Goal: Task Accomplishment & Management: Complete application form

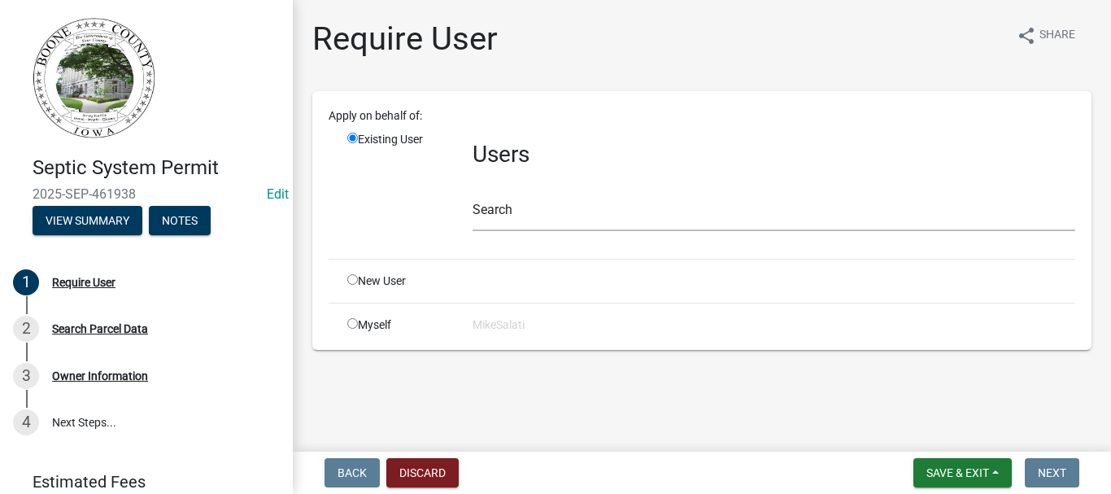
click at [349, 277] on input "radio" at bounding box center [352, 279] width 11 height 11
radio input "true"
radio input "false"
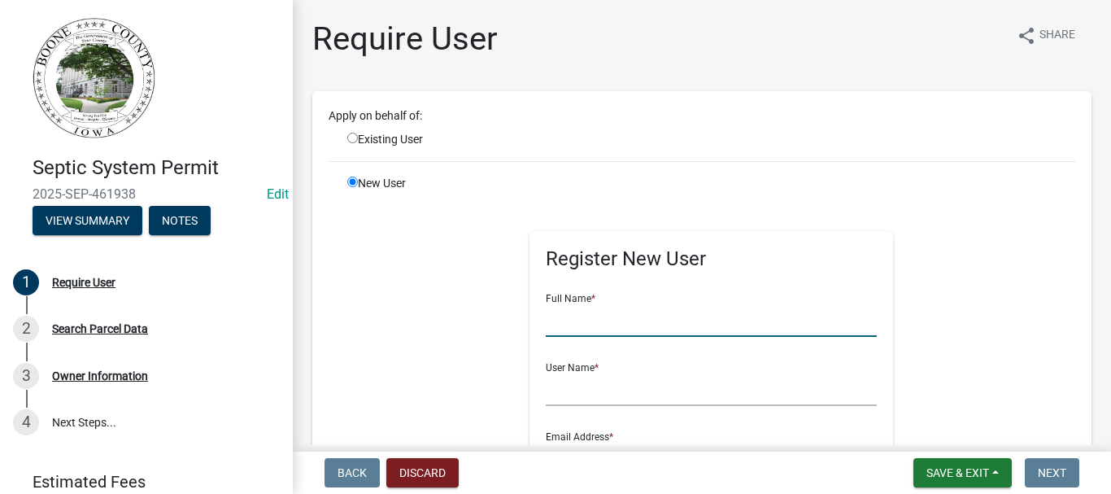
click at [678, 329] on input "text" at bounding box center [712, 319] width 332 height 33
type input "[PERSON_NAME]"
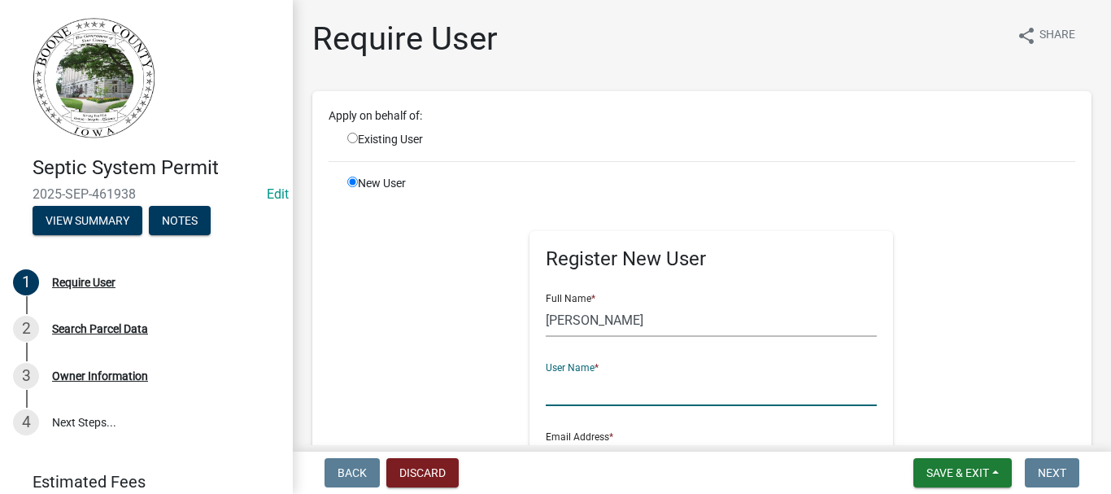
click at [559, 388] on input "text" at bounding box center [712, 389] width 332 height 33
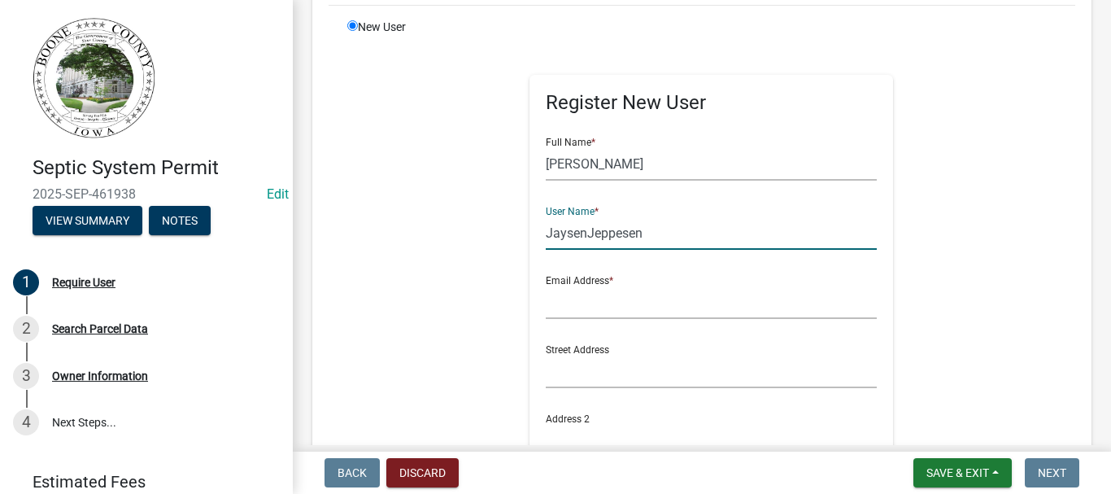
scroll to position [163, 0]
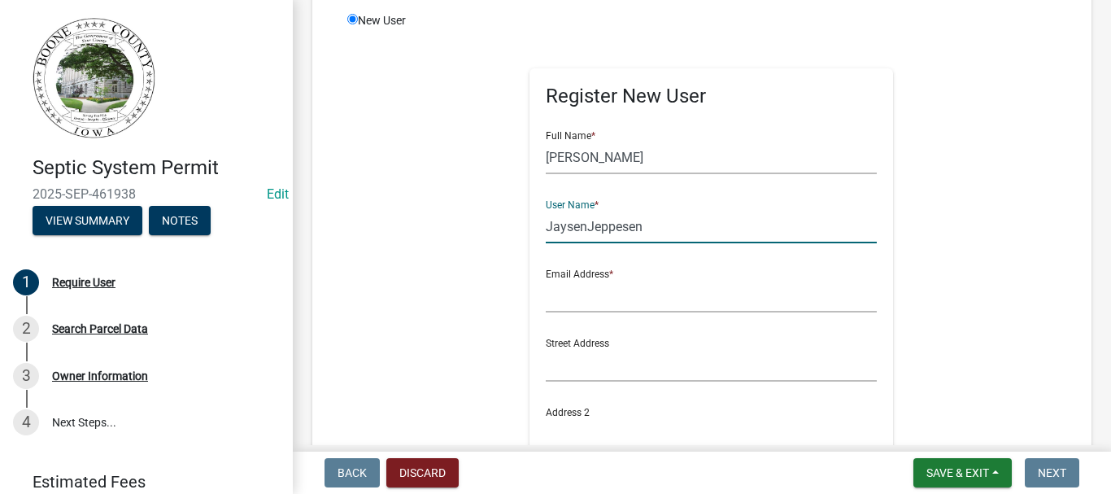
type input "JaysenJeppesen"
click at [546, 299] on input "text" at bounding box center [712, 295] width 332 height 33
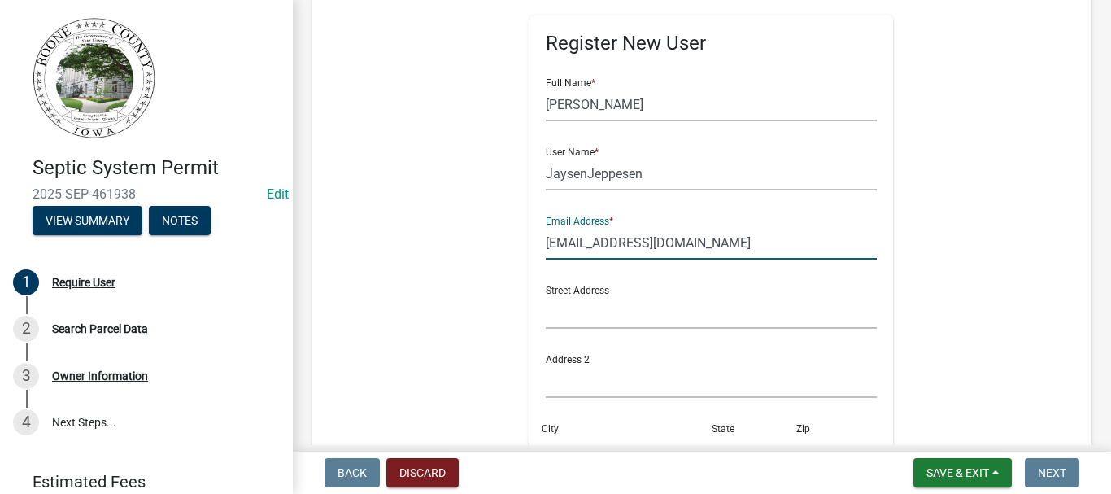
scroll to position [244, 0]
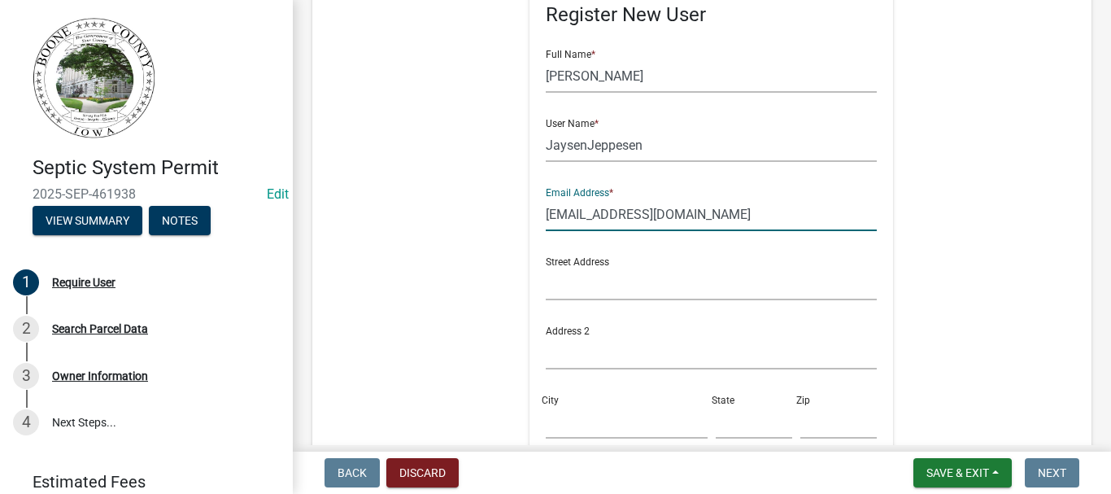
type input "[EMAIL_ADDRESS][DOMAIN_NAME]"
click at [574, 284] on input "text" at bounding box center [712, 283] width 332 height 33
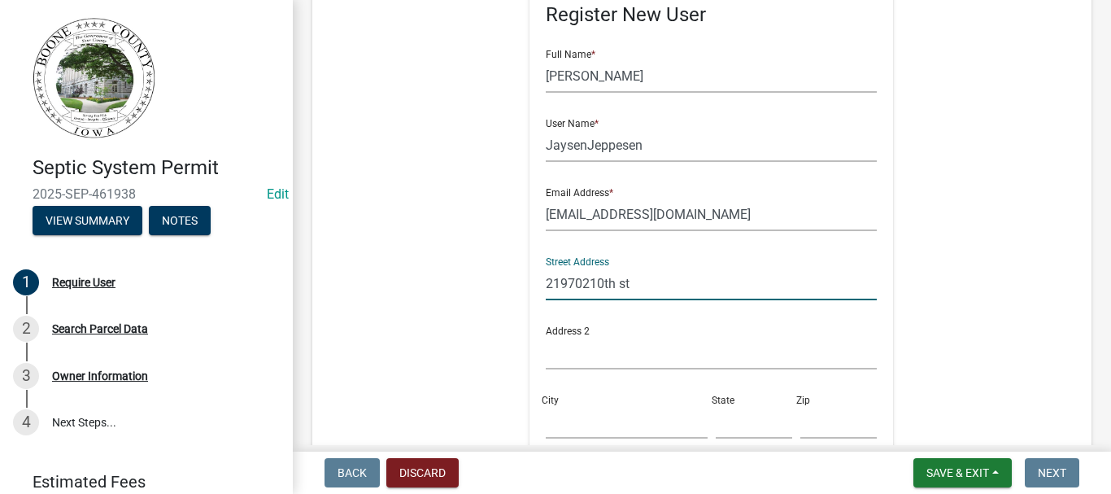
type input "21970210th st"
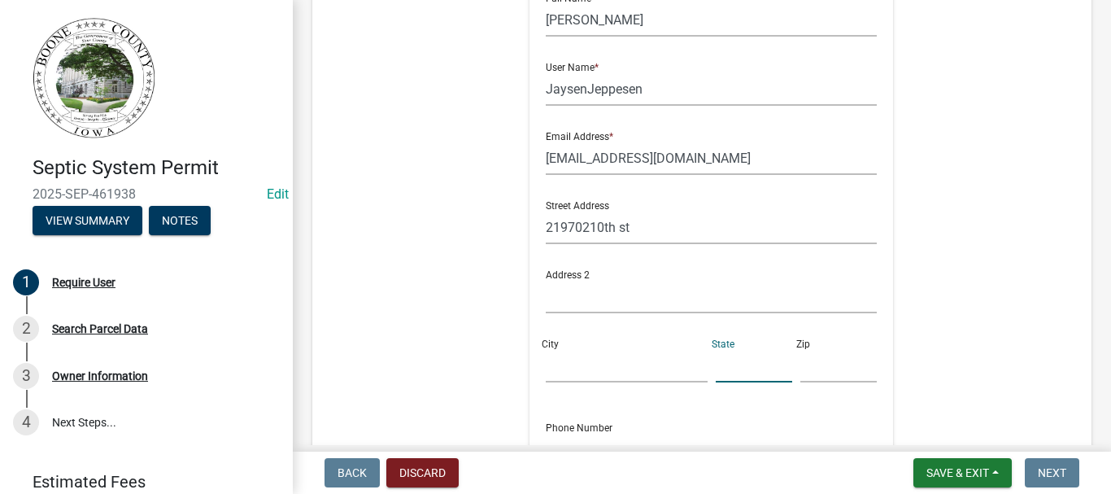
scroll to position [325, 0]
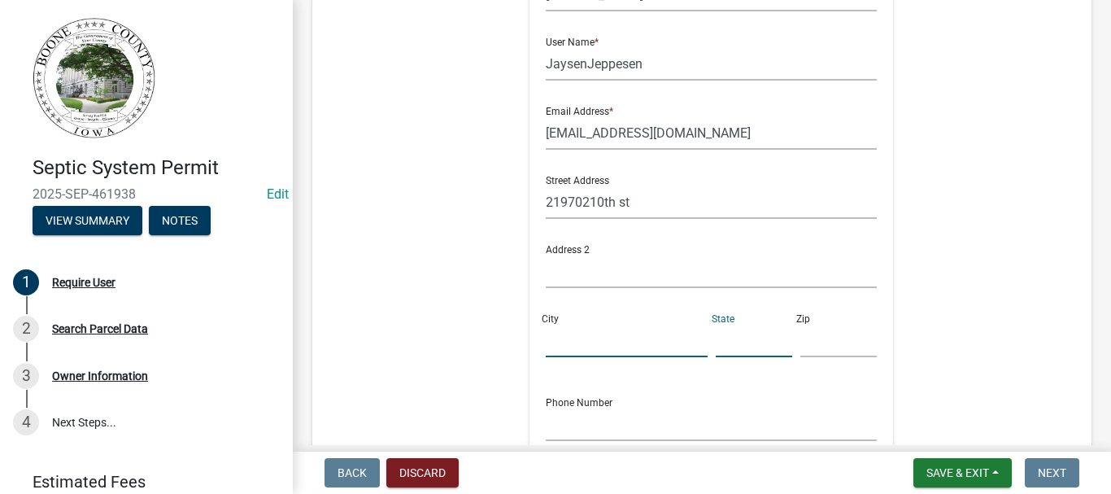
click at [561, 339] on input "City" at bounding box center [627, 340] width 162 height 33
type input "[PERSON_NAME]"
type input "ia"
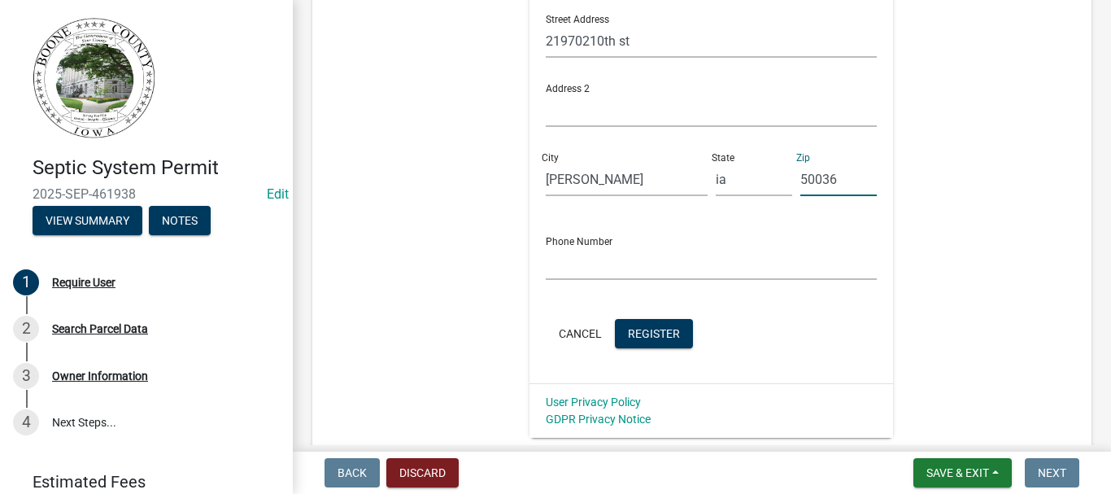
scroll to position [488, 0]
type input "50036"
click at [540, 263] on div "Register New User Full Name * [PERSON_NAME] User Name * JaysenJeppesen Email Ad…" at bounding box center [712, 62] width 364 height 638
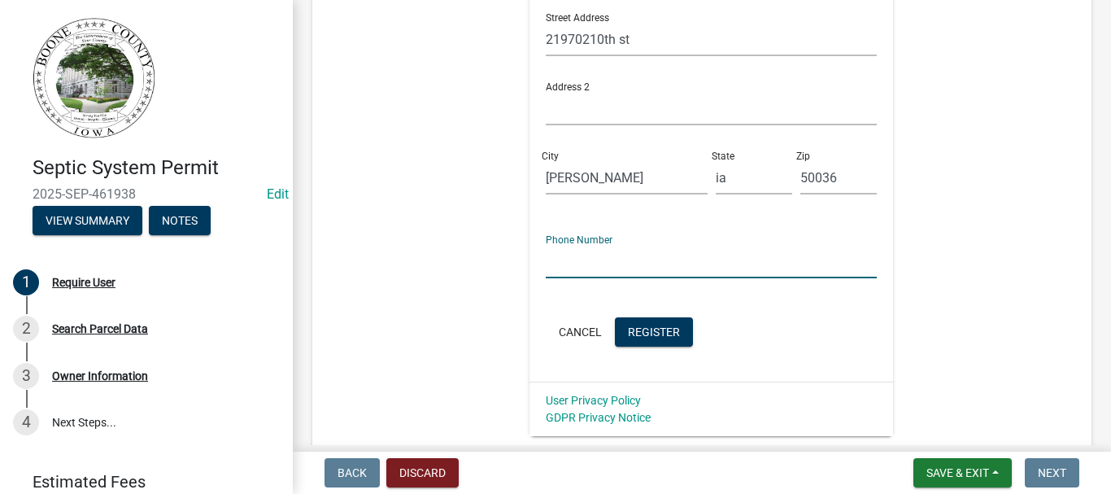
click at [550, 266] on input "text" at bounding box center [712, 261] width 332 height 33
type input "[PHONE_NUMBER]"
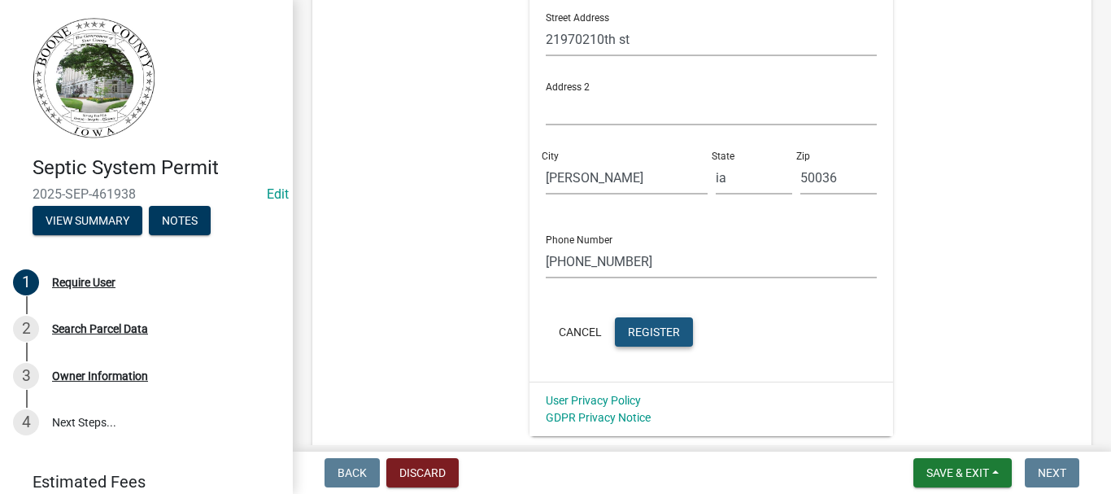
click at [659, 333] on span "Register" at bounding box center [654, 331] width 52 height 13
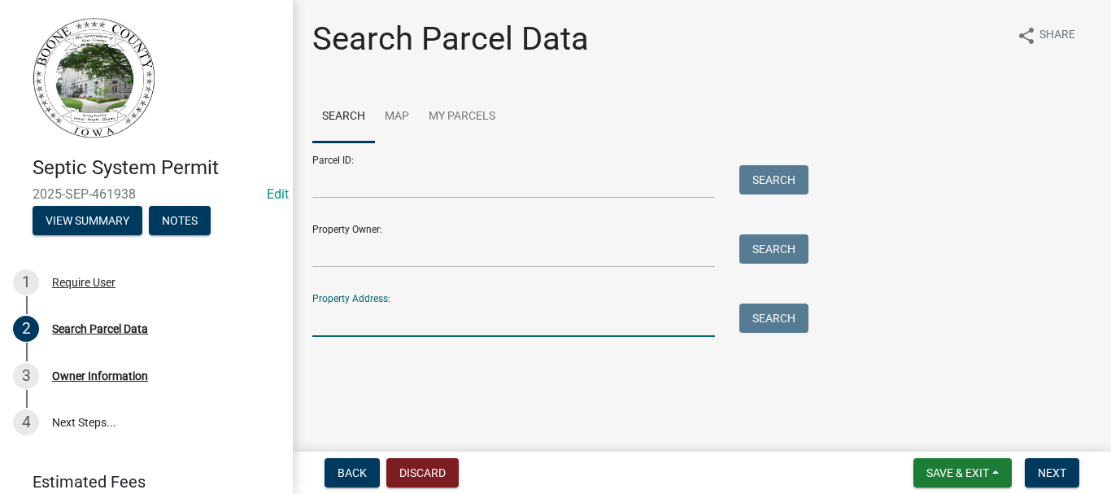
click at [522, 325] on input "Property Address:" at bounding box center [513, 319] width 403 height 33
type input "[STREET_ADDRESS]"
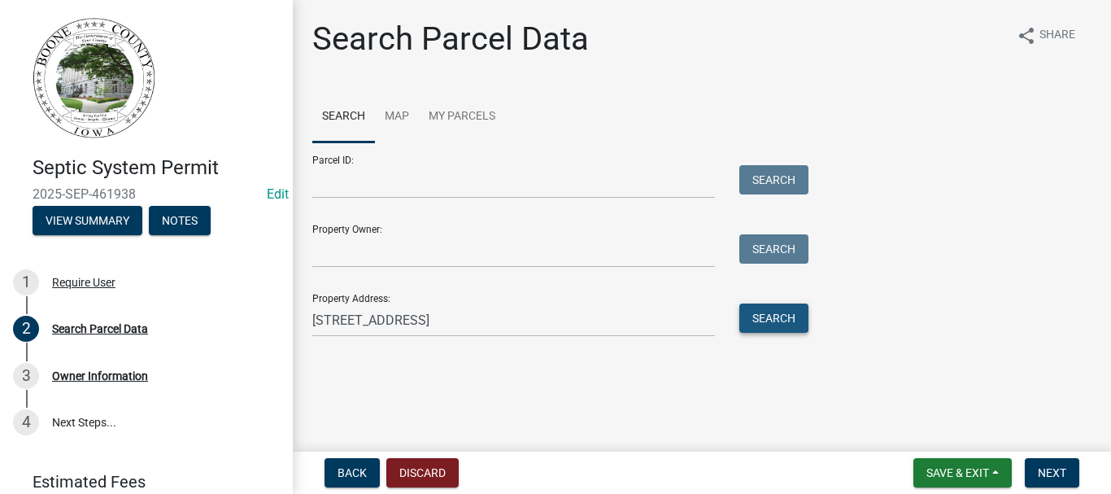
click at [798, 318] on button "Search" at bounding box center [773, 317] width 69 height 29
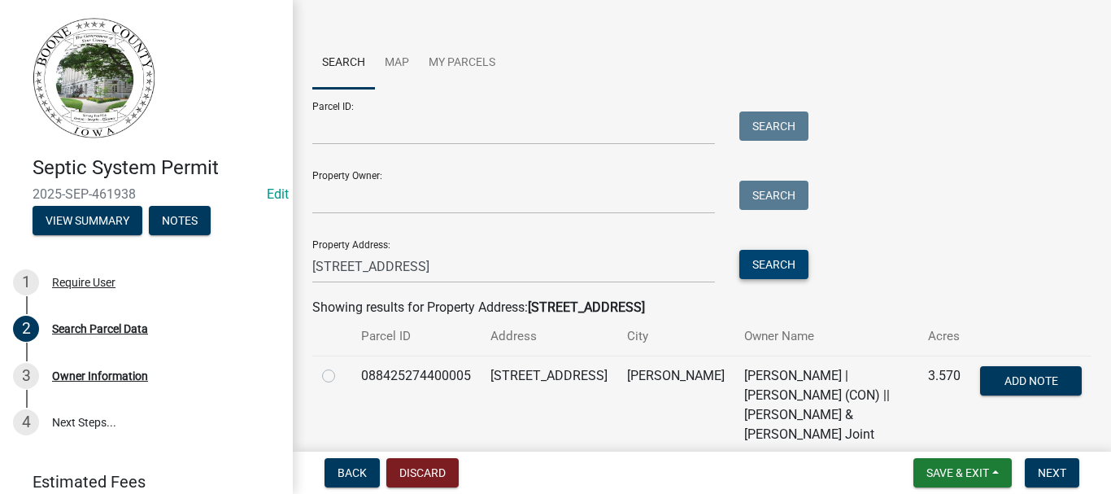
scroll to position [81, 0]
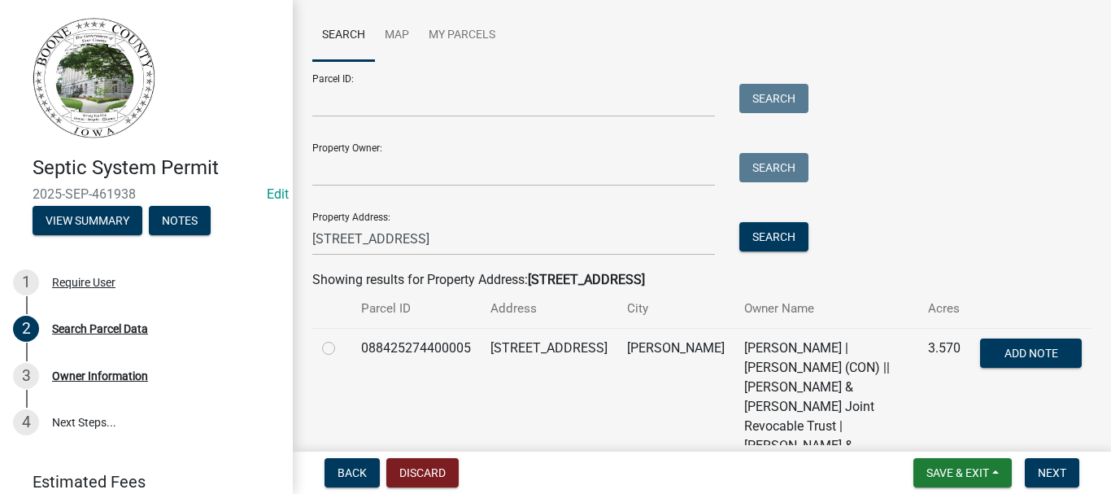
click at [342, 338] on label at bounding box center [342, 338] width 0 height 0
click at [342, 348] on input "radio" at bounding box center [347, 343] width 11 height 11
radio input "true"
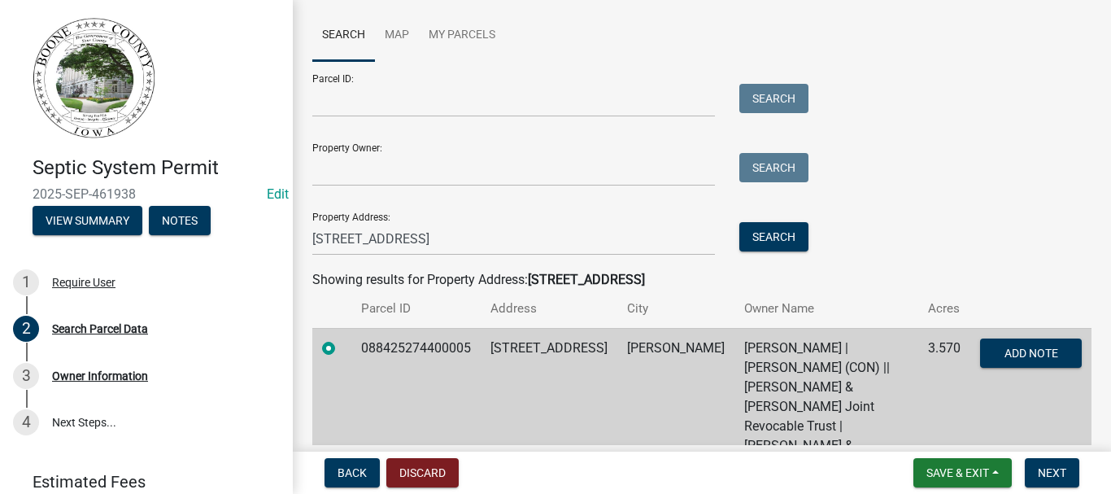
scroll to position [107, 0]
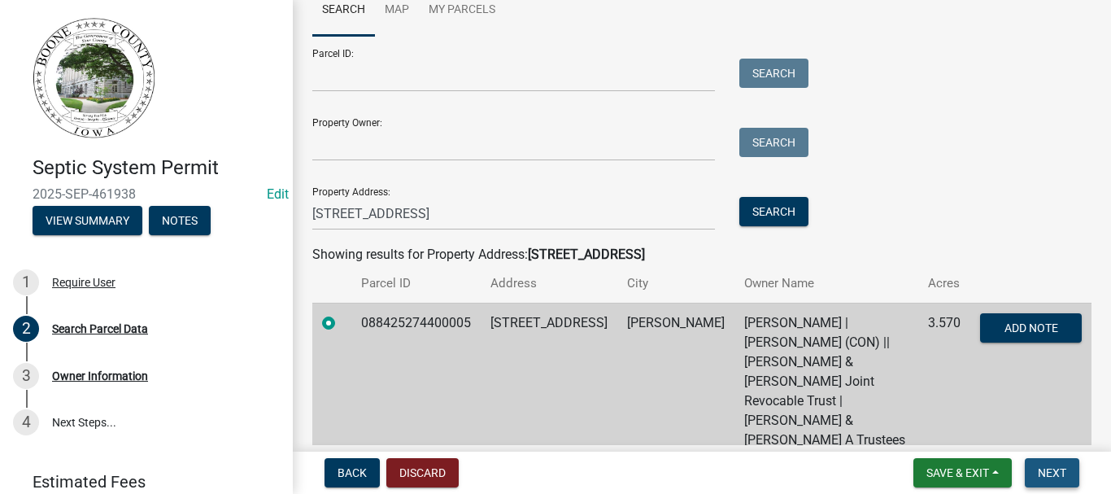
click at [1054, 469] on span "Next" at bounding box center [1052, 472] width 28 height 13
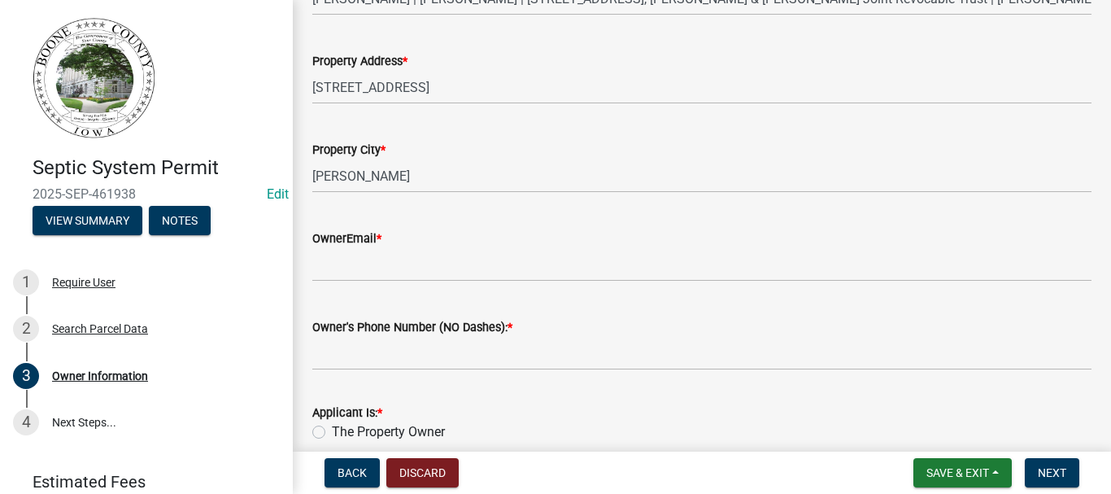
scroll to position [407, 0]
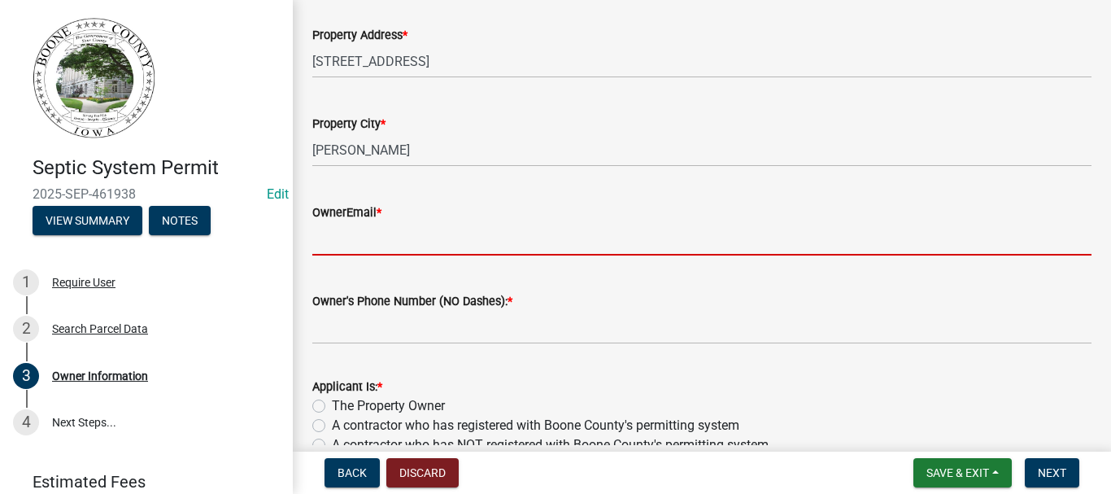
click at [313, 248] on input "OwnerEmail *" at bounding box center [701, 238] width 779 height 33
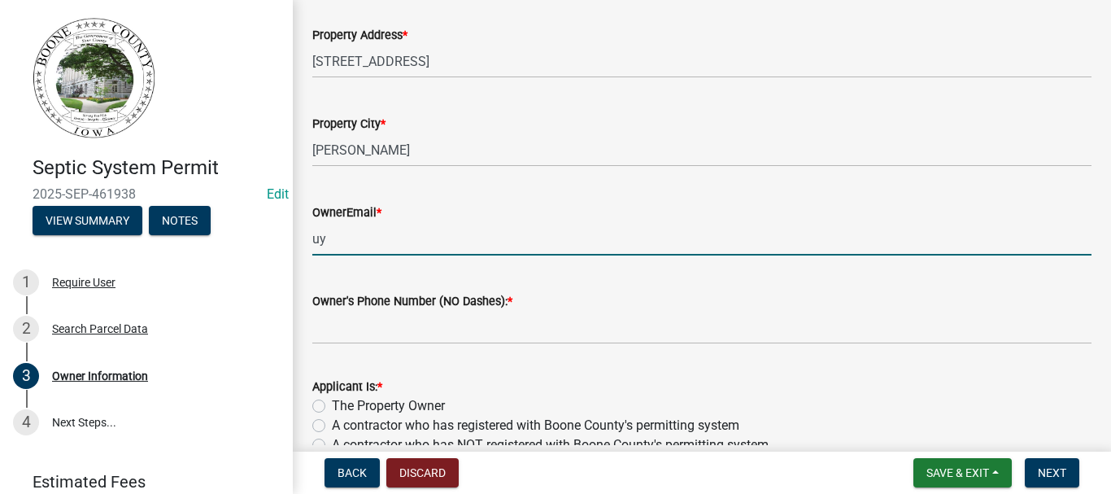
type input "u"
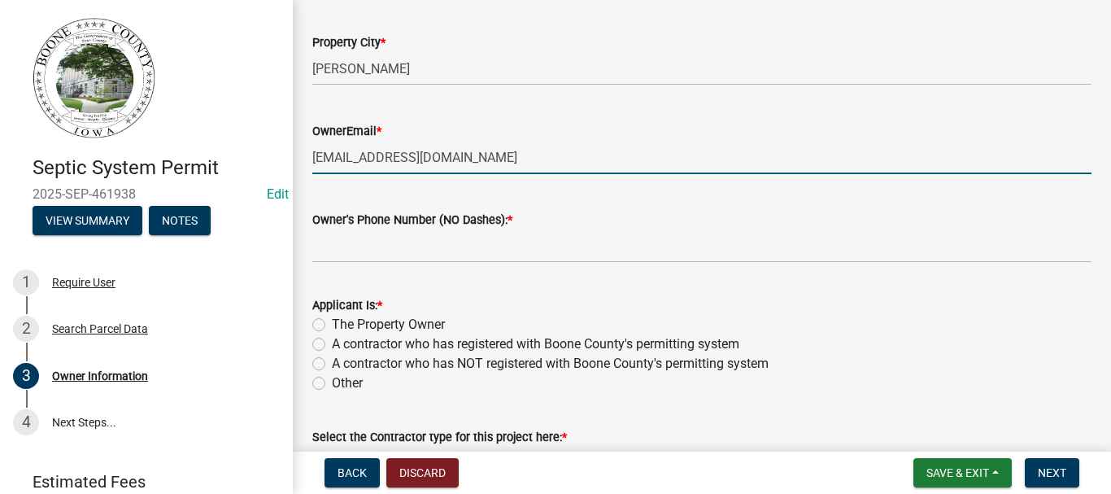
type input "[EMAIL_ADDRESS][DOMAIN_NAME]"
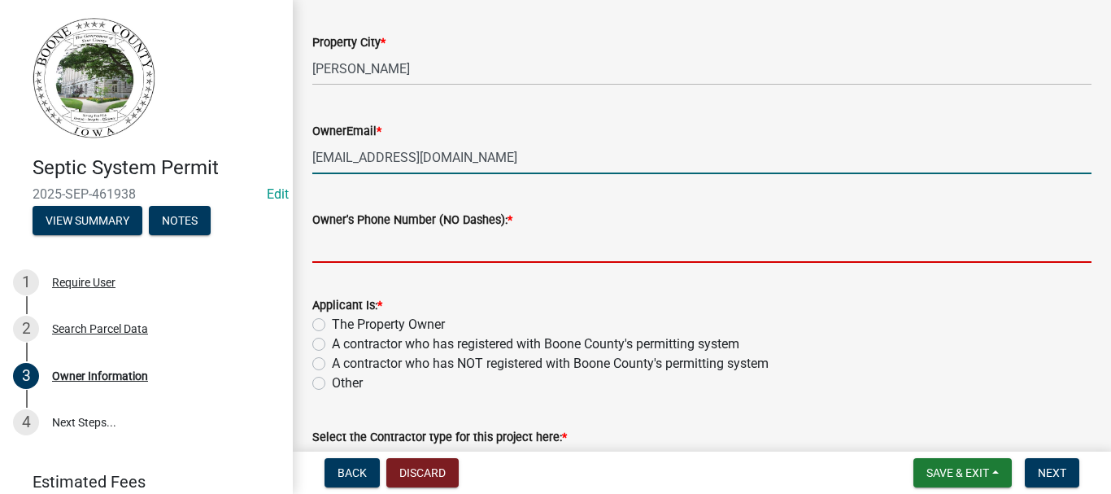
click at [333, 250] on input "Owner's Phone Number (NO Dashes): *" at bounding box center [701, 245] width 779 height 33
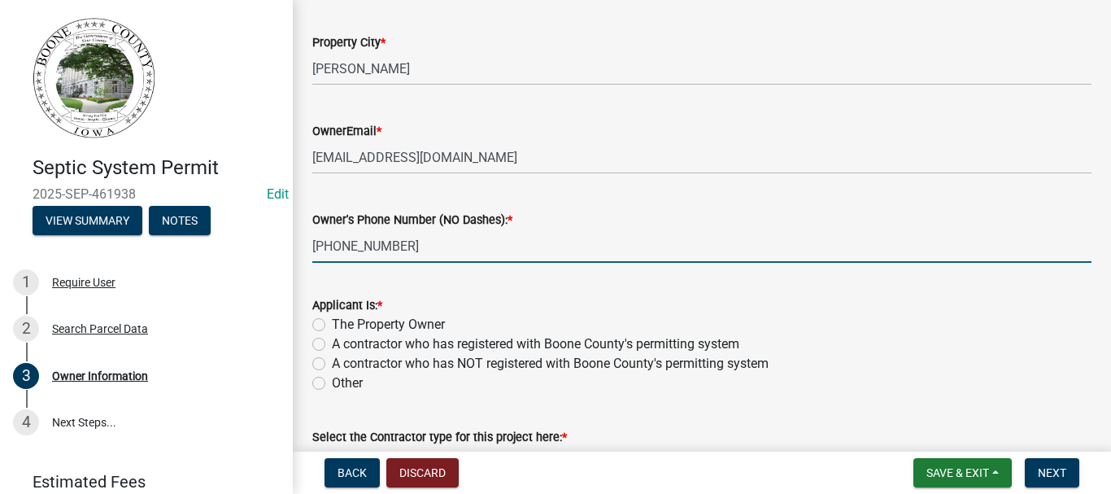
scroll to position [569, 0]
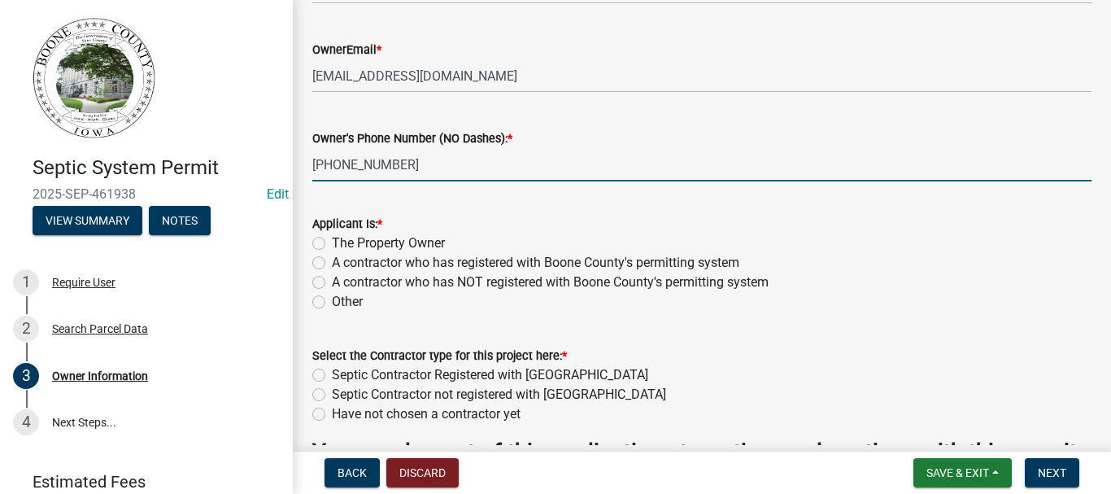
type input "[PHONE_NUMBER]"
click at [332, 245] on label "The Property Owner" at bounding box center [388, 243] width 113 height 20
click at [332, 244] on input "The Property Owner" at bounding box center [337, 238] width 11 height 11
radio input "true"
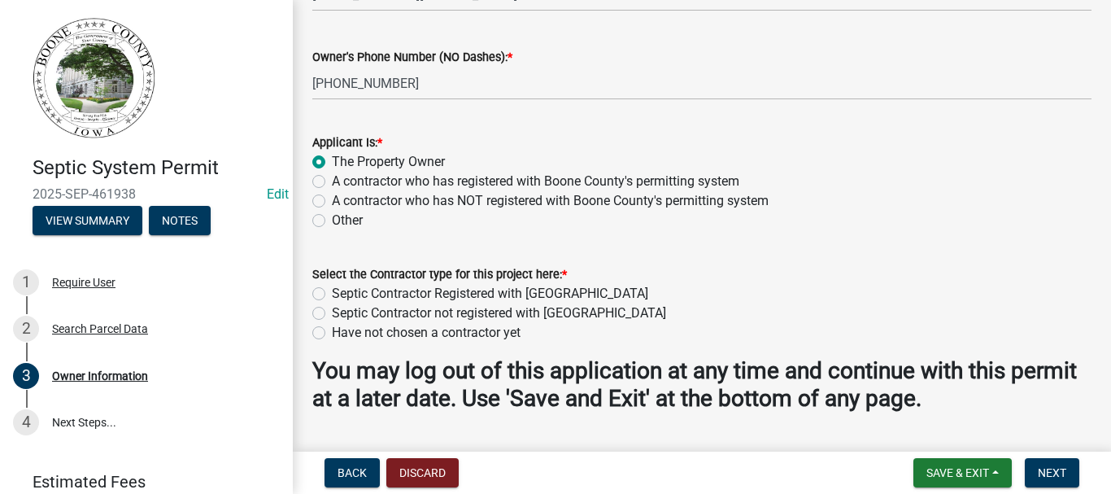
scroll to position [694, 0]
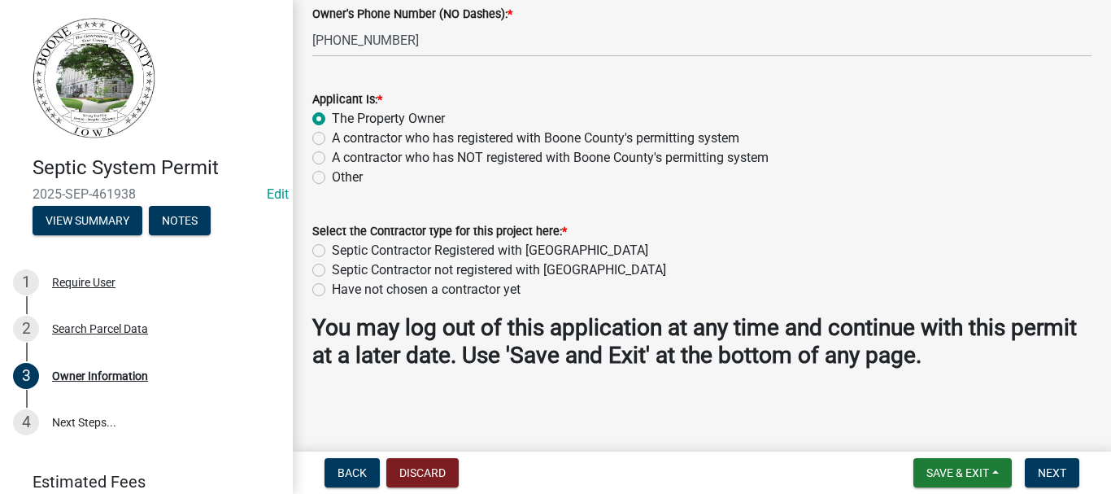
drag, startPoint x: 319, startPoint y: 290, endPoint x: 568, endPoint y: 316, distance: 250.2
click at [332, 290] on label "Have not chosen a contractor yet" at bounding box center [426, 290] width 189 height 20
click at [332, 290] on input "Have not chosen a contractor yet" at bounding box center [337, 285] width 11 height 11
radio input "true"
click at [1065, 473] on span "Next" at bounding box center [1052, 472] width 28 height 13
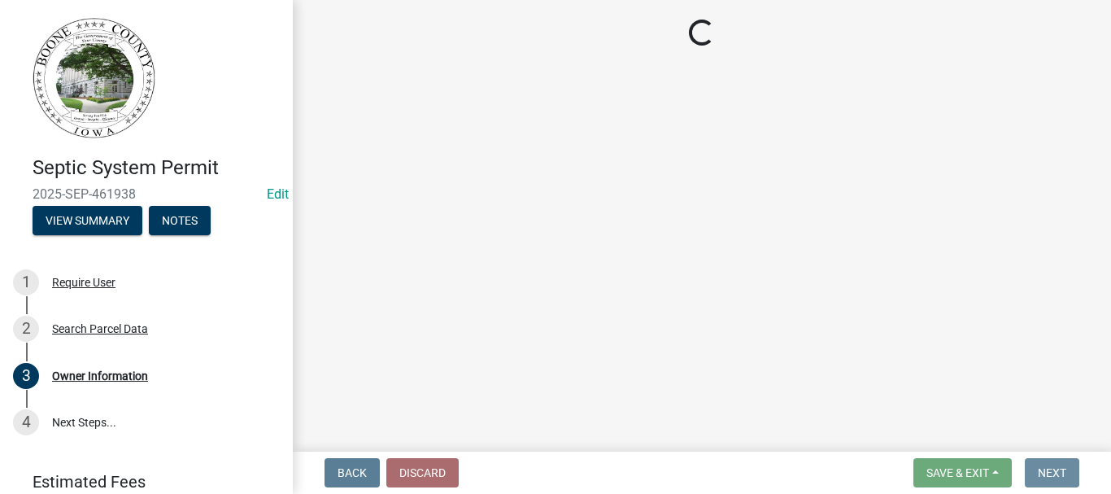
scroll to position [0, 0]
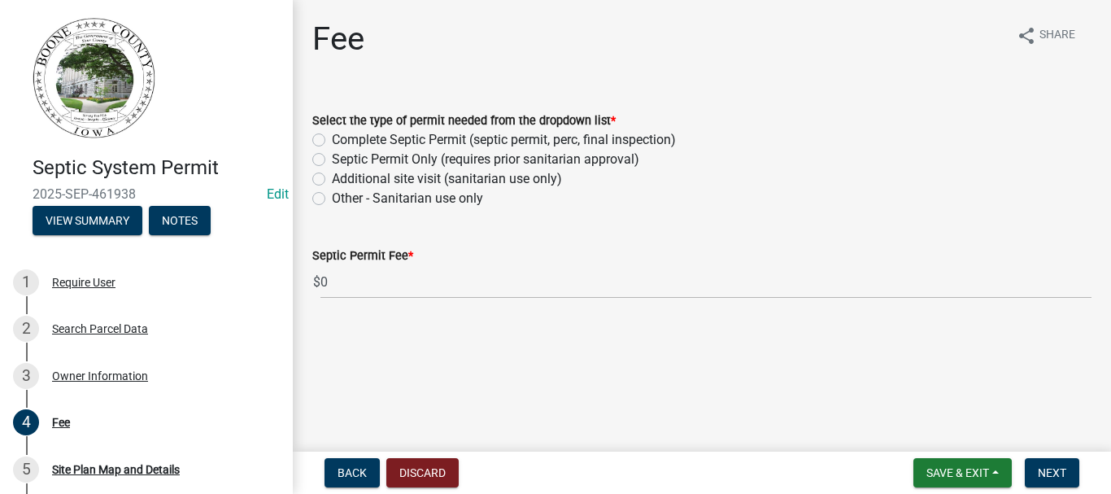
click at [332, 139] on label "Complete Septic Permit (septic permit, perc, final inspection)" at bounding box center [504, 140] width 344 height 20
click at [332, 139] on input "Complete Septic Permit (septic permit, perc, final inspection)" at bounding box center [337, 135] width 11 height 11
radio input "true"
click at [1056, 473] on span "Next" at bounding box center [1052, 472] width 28 height 13
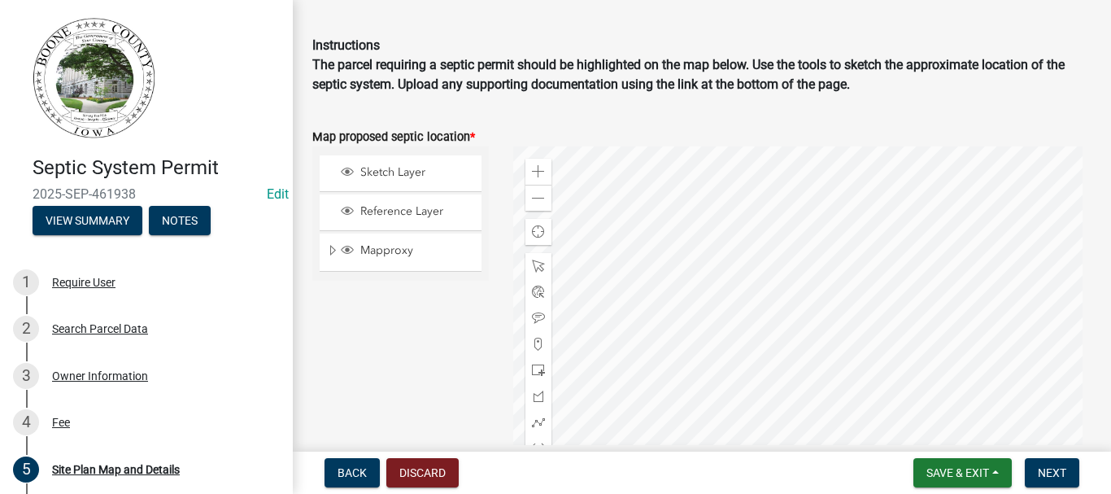
scroll to position [163, 0]
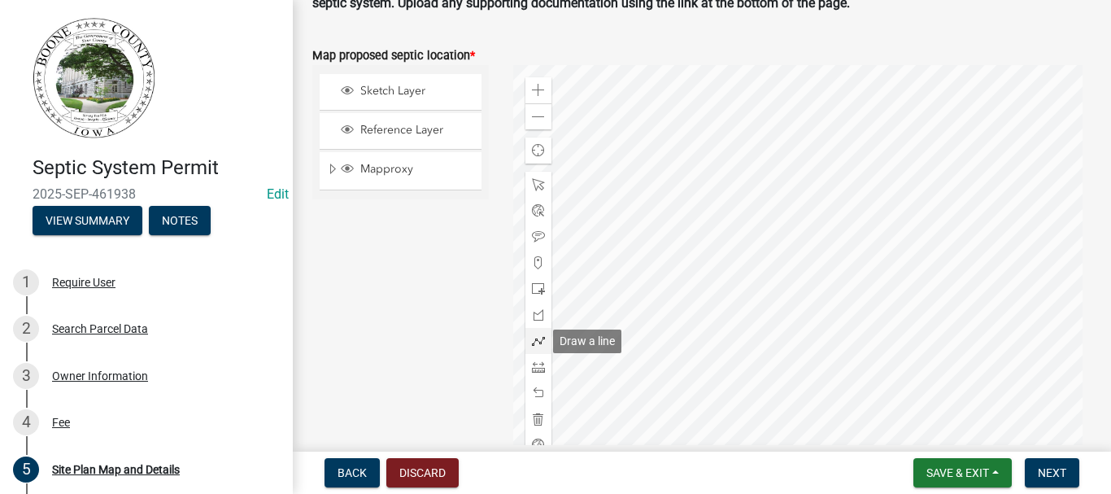
click at [534, 335] on span at bounding box center [538, 340] width 13 height 13
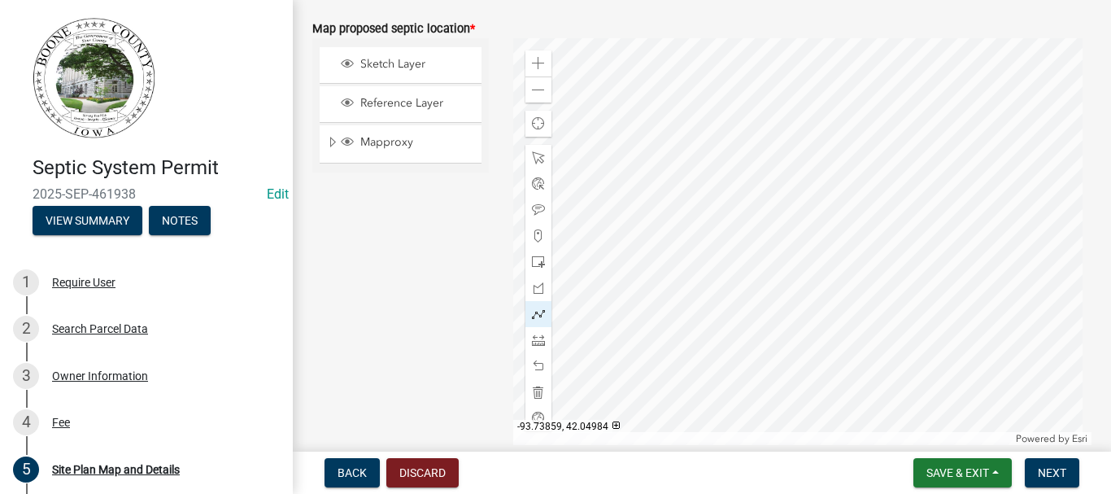
click at [760, 242] on div at bounding box center [802, 241] width 578 height 407
click at [739, 272] on div at bounding box center [802, 241] width 578 height 407
click at [738, 272] on div at bounding box center [802, 241] width 578 height 407
click at [736, 242] on div at bounding box center [802, 241] width 578 height 407
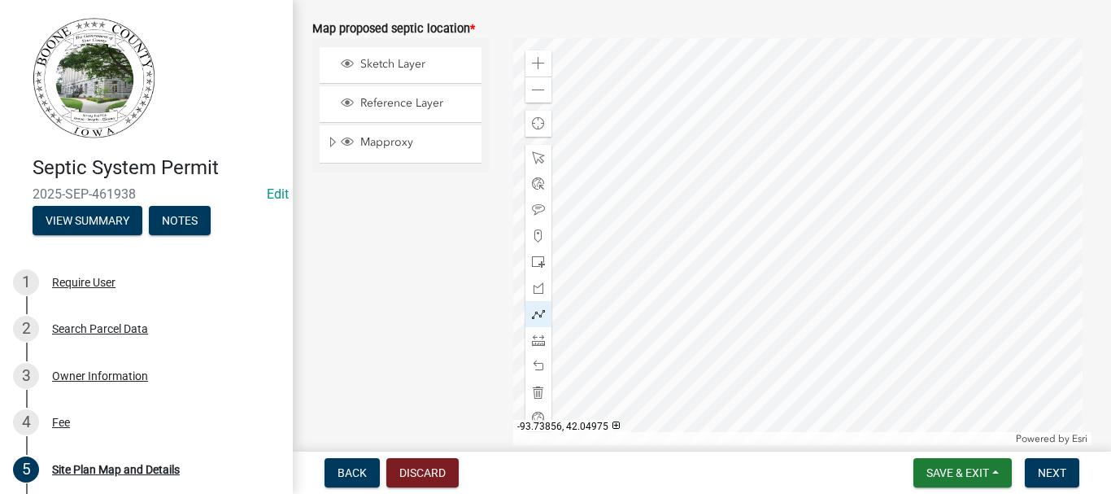
click at [768, 274] on div at bounding box center [802, 241] width 578 height 407
click at [768, 273] on div at bounding box center [802, 241] width 578 height 407
click at [1061, 474] on span "Next" at bounding box center [1052, 472] width 28 height 13
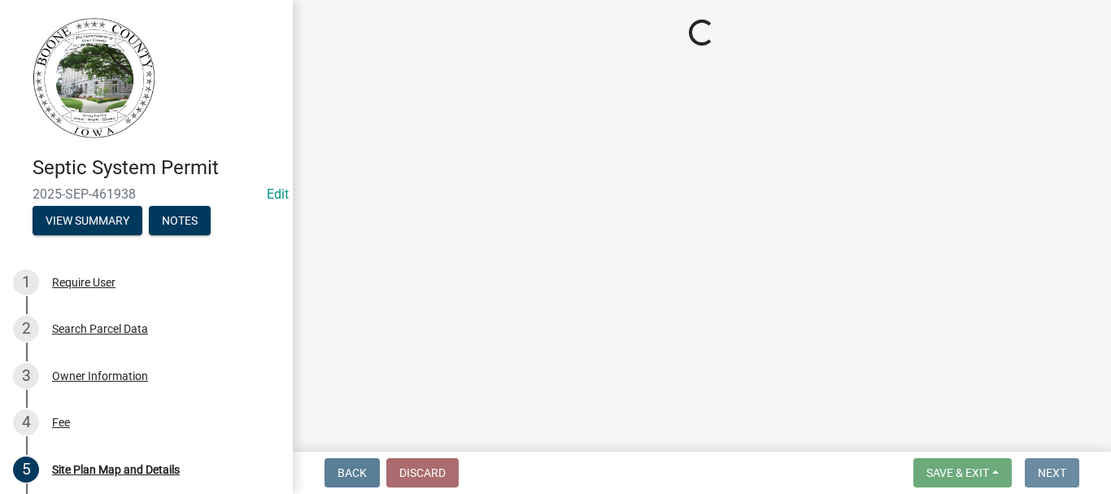
scroll to position [0, 0]
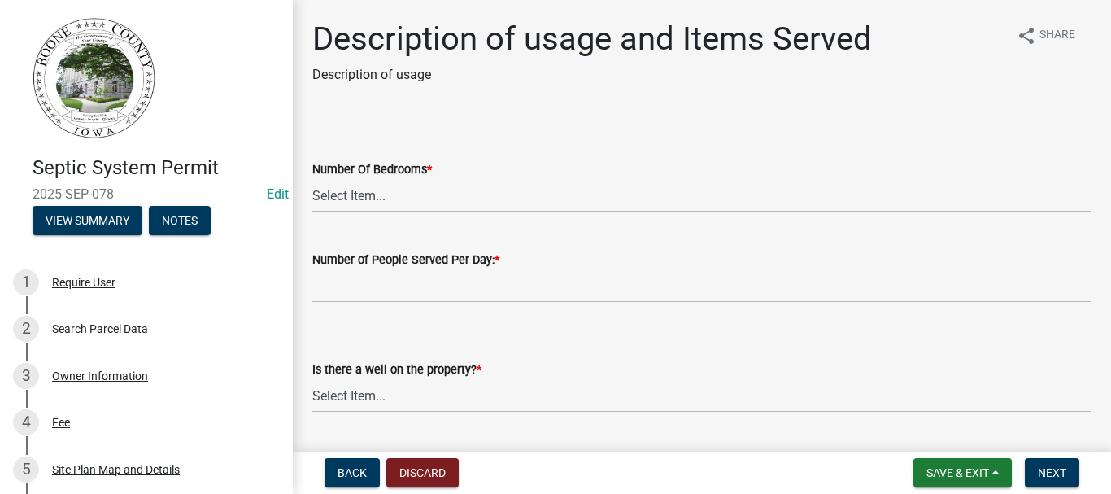
click at [412, 198] on select "Select Item... 0 1 2 3 4 5 6 7 8 9 10" at bounding box center [701, 195] width 779 height 33
click at [312, 179] on select "Select Item... 0 1 2 3 4 5 6 7 8 9 10" at bounding box center [701, 195] width 779 height 33
select select "29b41b0a-4234-4748-bbab-b2f0c7198ac4"
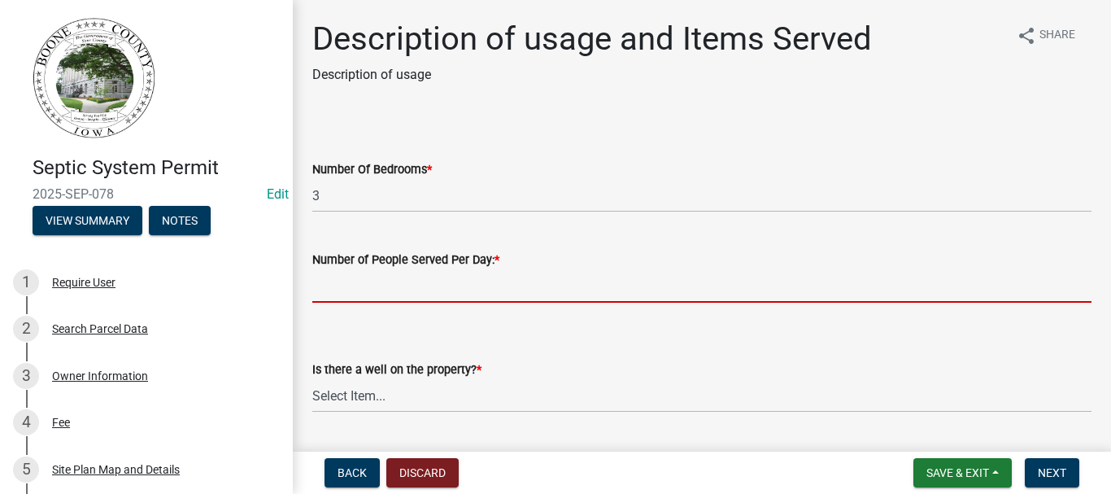
click at [337, 292] on input "text" at bounding box center [701, 285] width 779 height 33
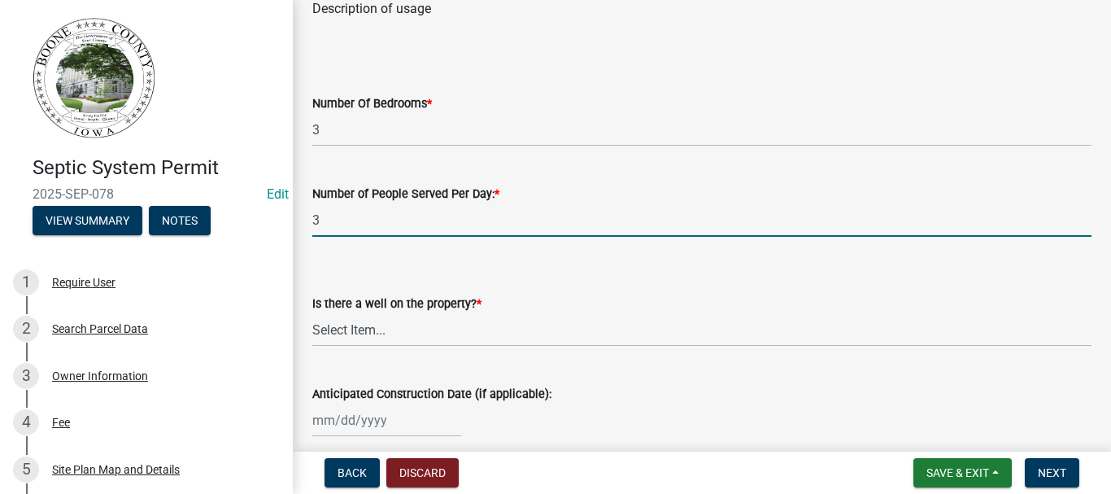
scroll to position [163, 0]
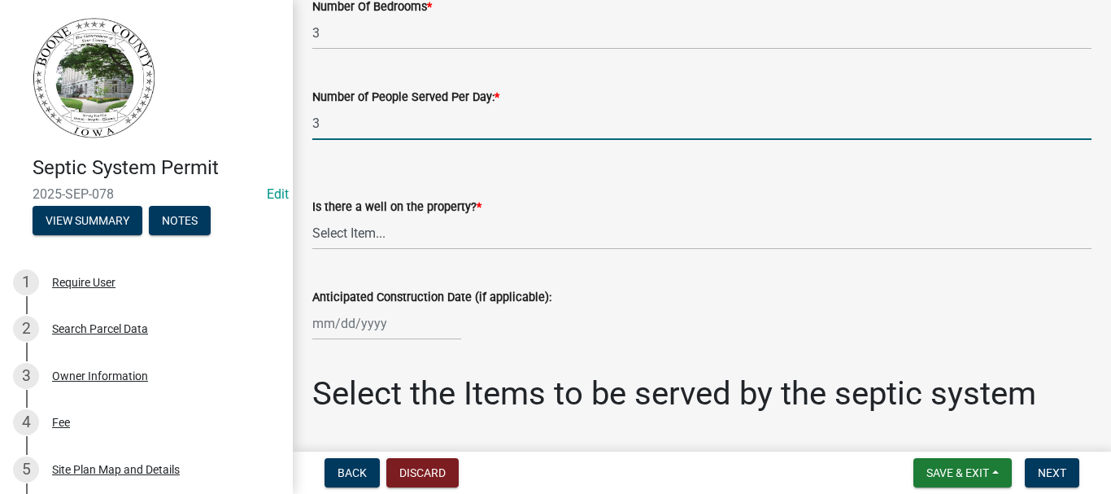
type input "3"
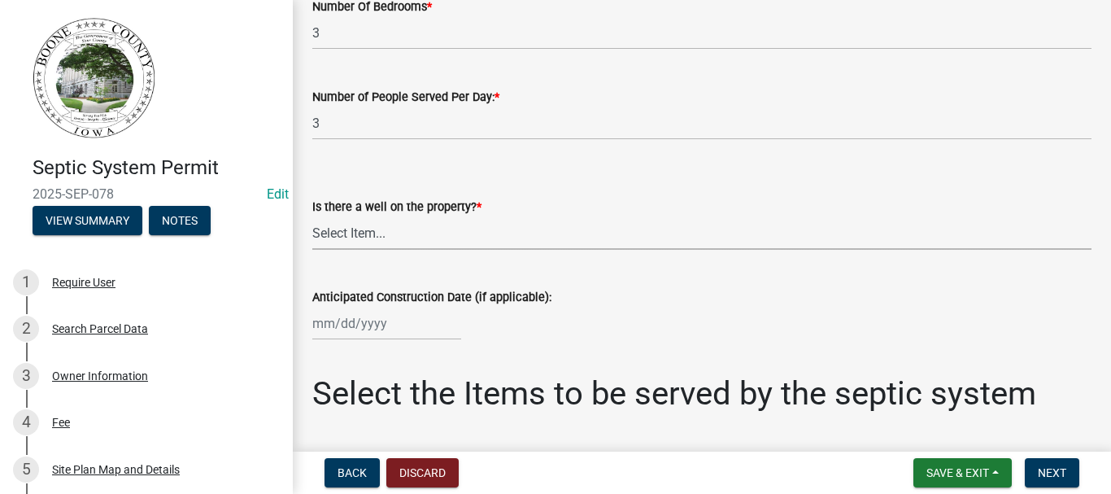
click at [335, 228] on select "Select Item... Yes No" at bounding box center [701, 232] width 779 height 33
click at [312, 216] on select "Select Item... Yes No" at bounding box center [701, 232] width 779 height 33
select select "d1f81dfd-708c-491f-882e-316c6693023f"
click at [317, 331] on input "Anticipated Construction Date (if applicable):" at bounding box center [386, 323] width 149 height 33
select select "8"
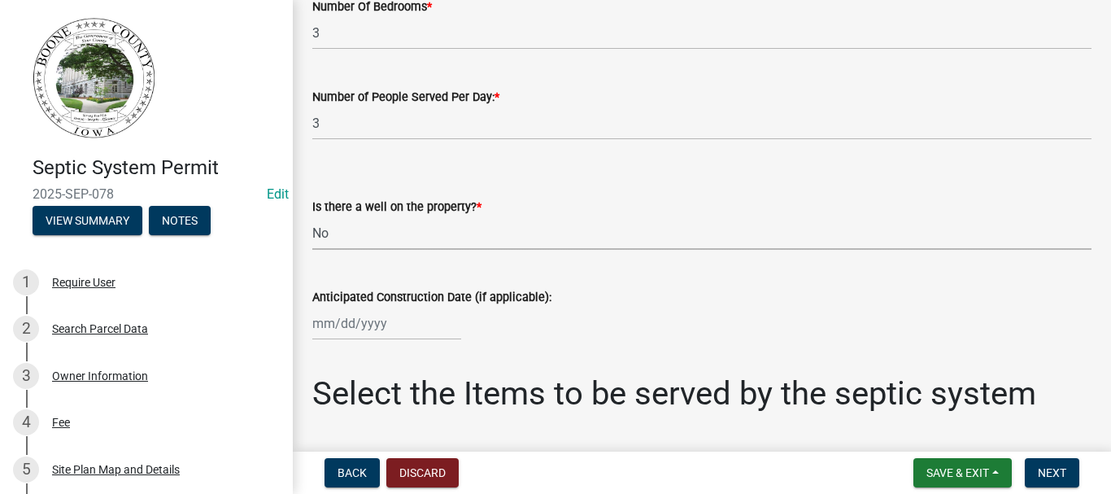
select select "2025"
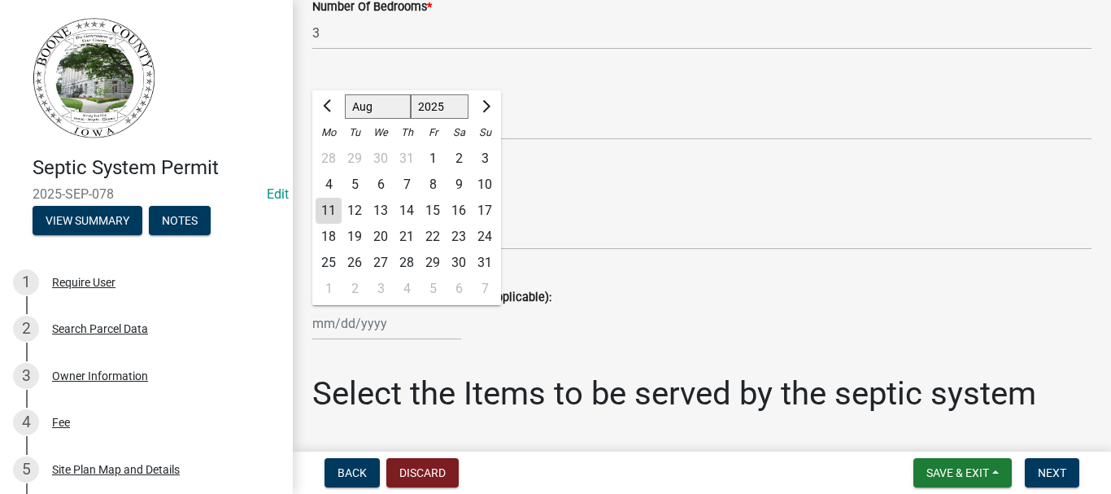
click at [327, 208] on div "11" at bounding box center [329, 211] width 26 height 26
type input "[DATE]"
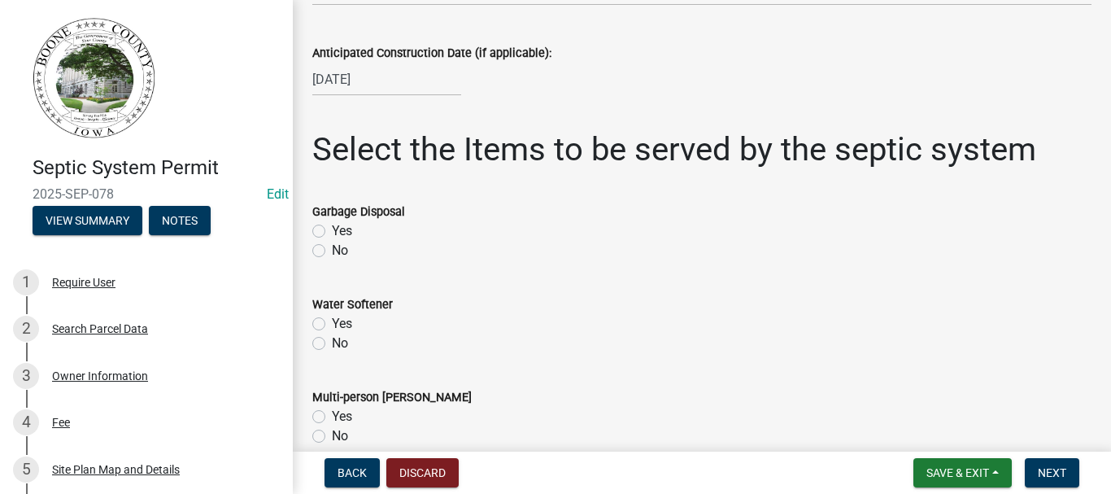
scroll to position [488, 0]
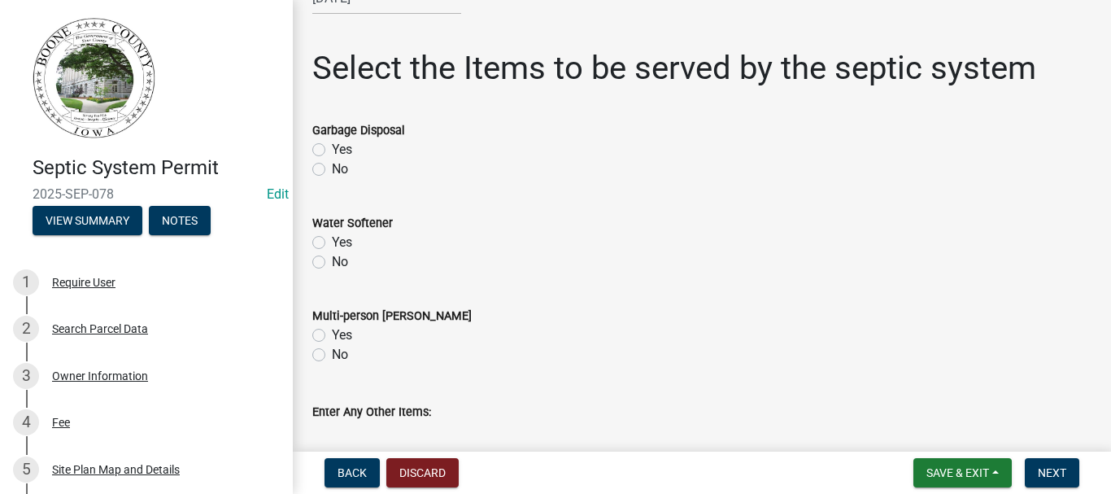
click at [332, 148] on label "Yes" at bounding box center [342, 150] width 20 height 20
click at [332, 148] on input "Yes" at bounding box center [337, 145] width 11 height 11
radio input "true"
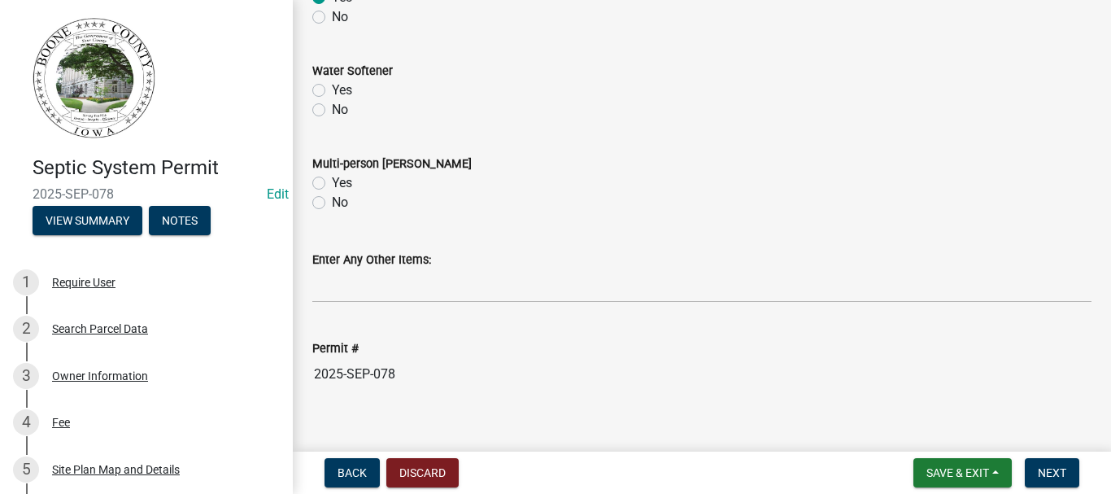
scroll to position [651, 0]
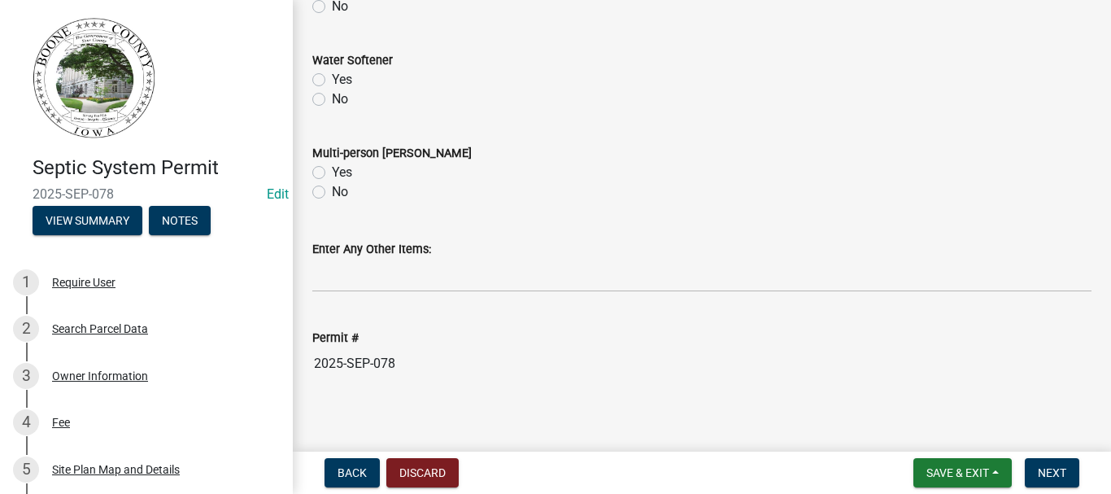
click at [332, 76] on label "Yes" at bounding box center [342, 80] width 20 height 20
click at [332, 76] on input "Yes" at bounding box center [337, 75] width 11 height 11
radio input "true"
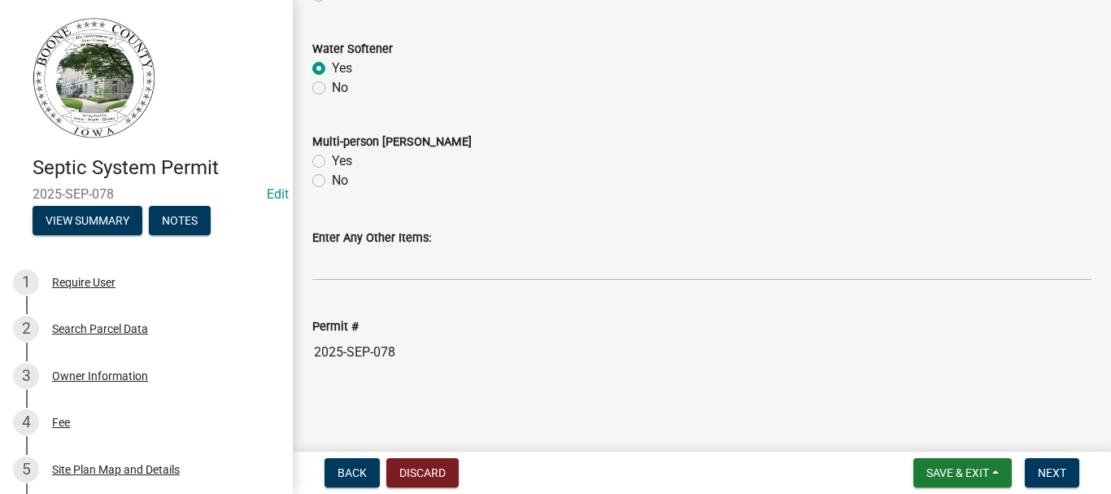
click at [332, 181] on label "No" at bounding box center [340, 181] width 16 height 20
click at [332, 181] on input "No" at bounding box center [337, 176] width 11 height 11
radio input "true"
click at [1057, 472] on span "Next" at bounding box center [1052, 472] width 28 height 13
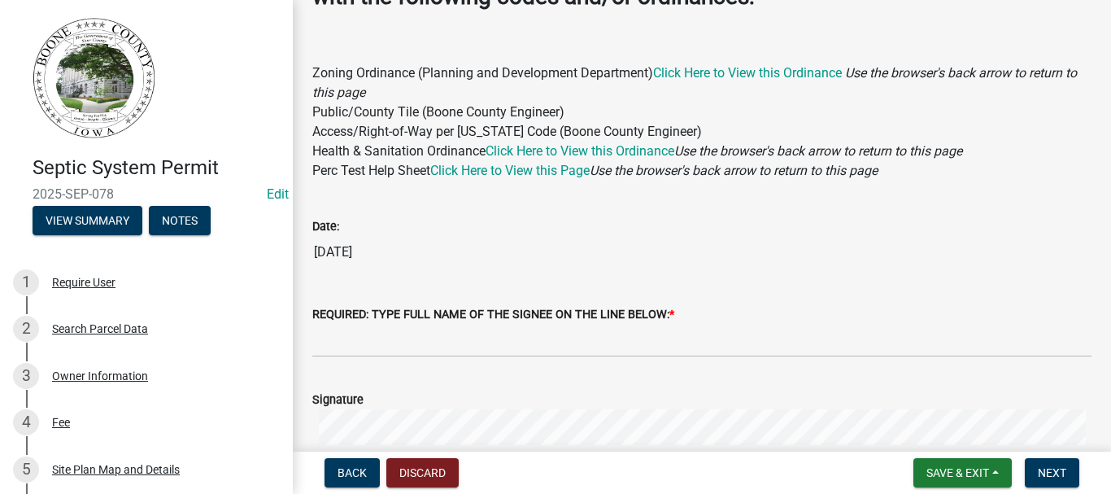
scroll to position [244, 0]
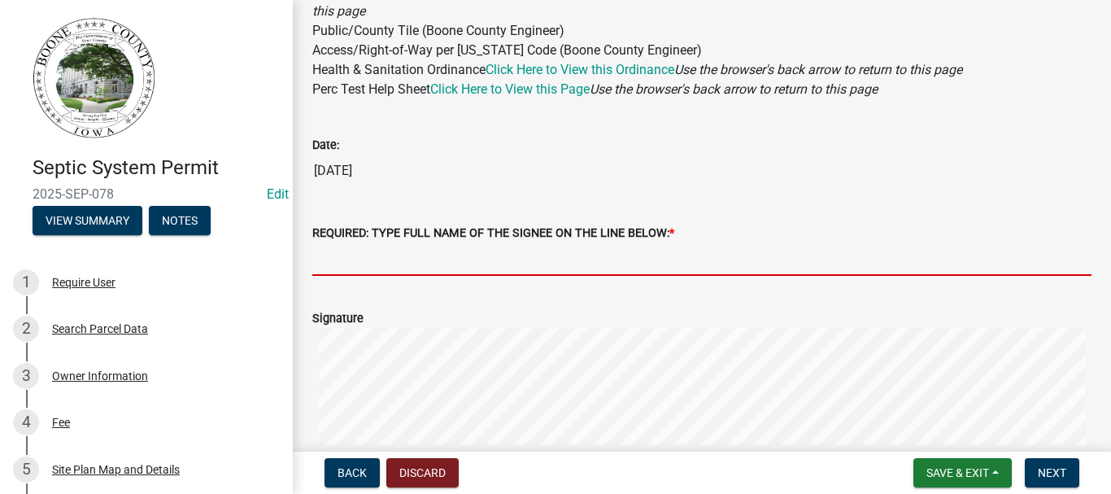
click at [456, 264] on input "REQUIRED: TYPE FULL NAME OF THE SIGNEE ON THE LINE BELOW: *" at bounding box center [701, 258] width 779 height 33
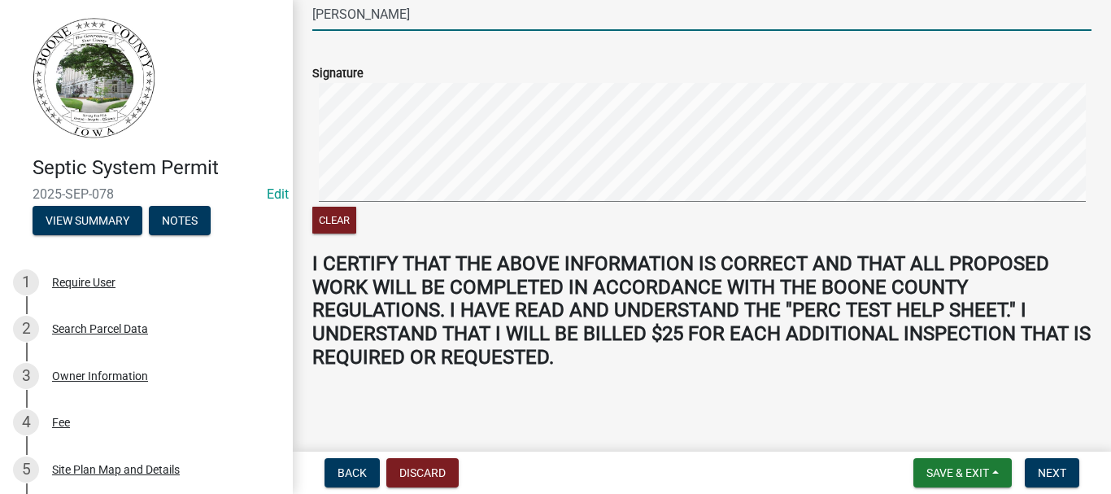
scroll to position [490, 0]
type input "[PERSON_NAME]"
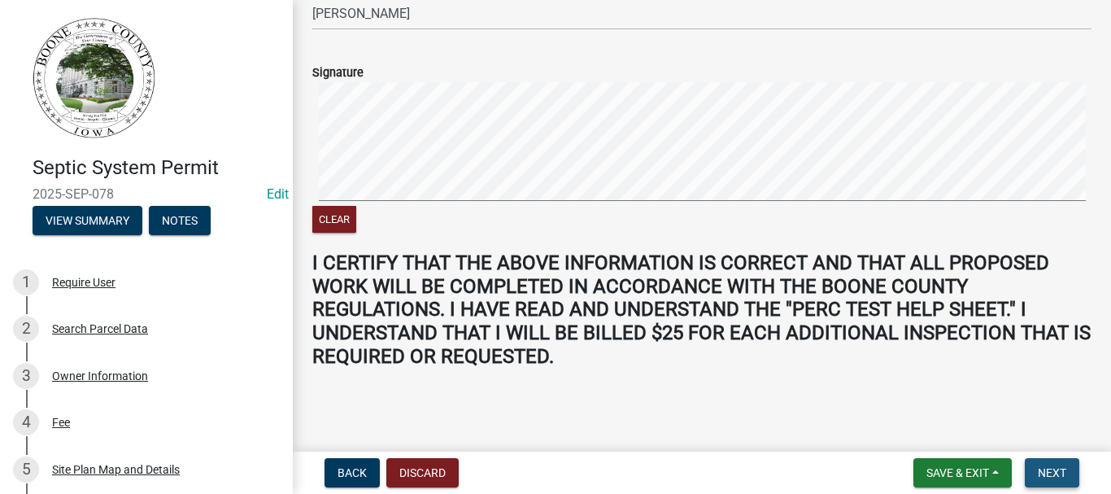
click at [1055, 468] on span "Next" at bounding box center [1052, 472] width 28 height 13
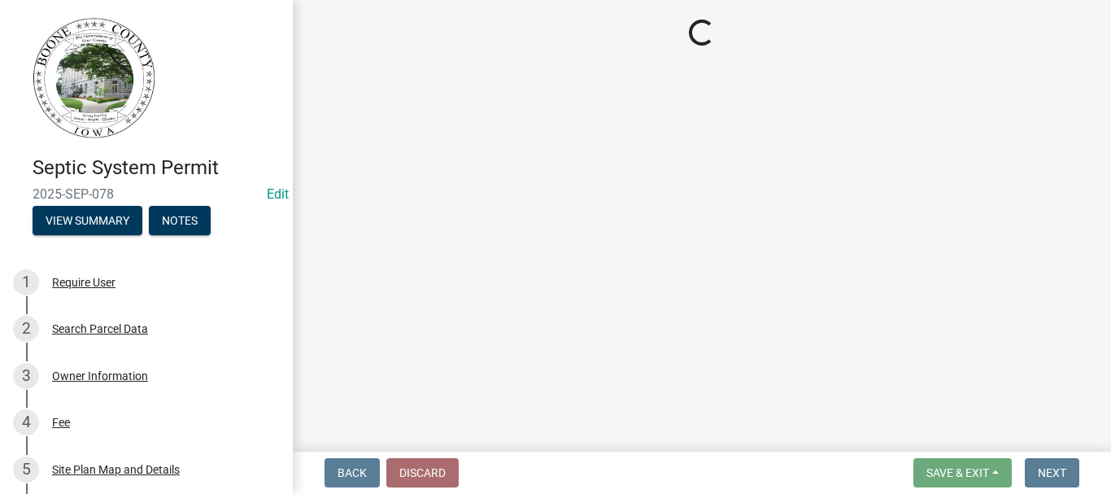
select select "3: 3"
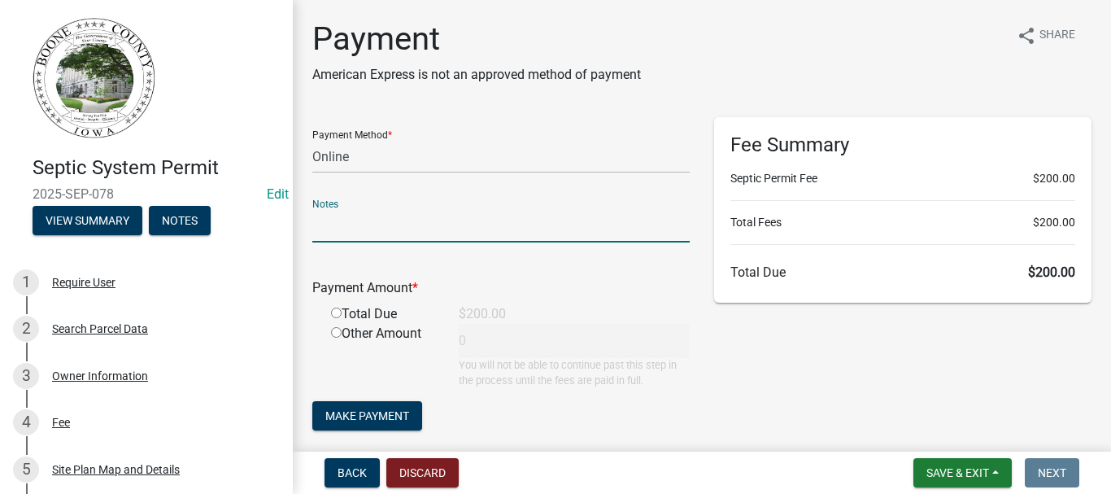
drag, startPoint x: 332, startPoint y: 218, endPoint x: 353, endPoint y: 224, distance: 22.1
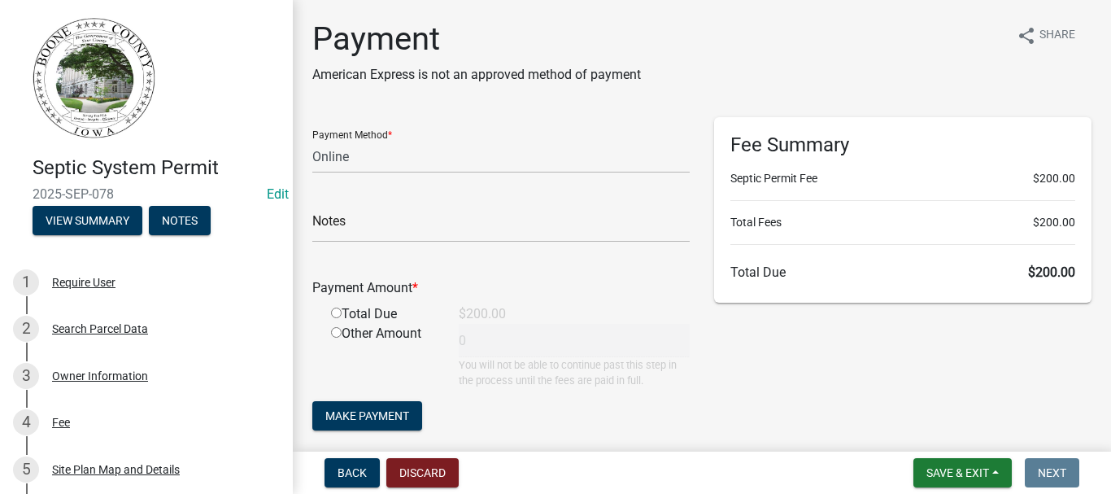
click at [336, 313] on input "radio" at bounding box center [336, 312] width 11 height 11
radio input "true"
type input "200"
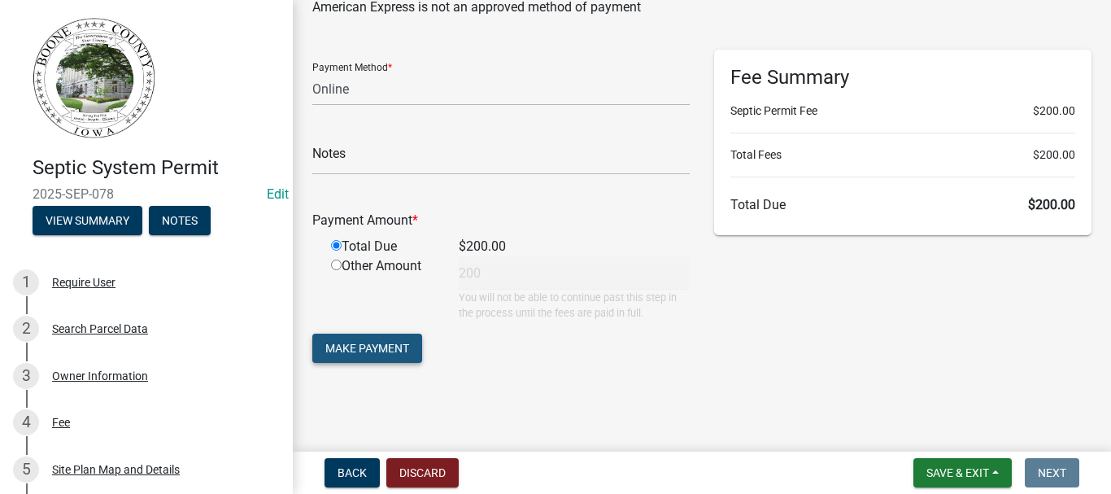
click at [352, 354] on span "Make Payment" at bounding box center [367, 348] width 84 height 13
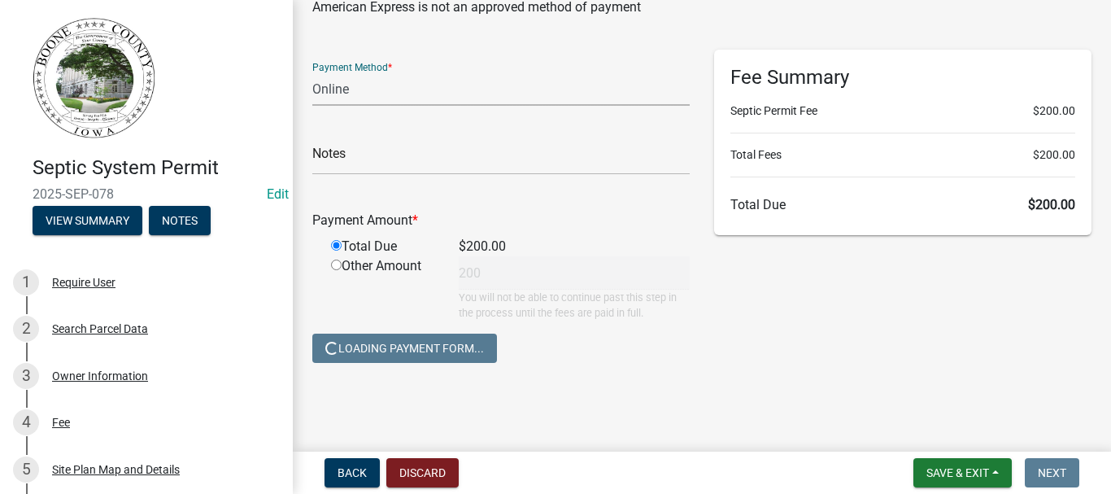
click at [355, 92] on select "Credit Card POS Check Cash Online" at bounding box center [500, 88] width 377 height 33
select select "1: 0"
click at [312, 72] on select "Credit Card POS Check Cash Online" at bounding box center [500, 88] width 377 height 33
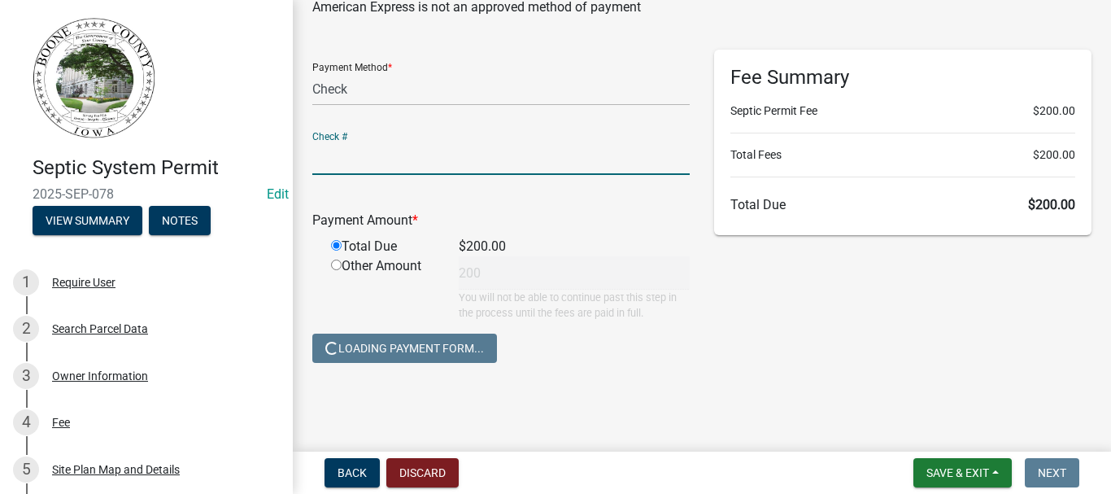
click at [331, 168] on input "text" at bounding box center [500, 158] width 377 height 33
type input "1039"
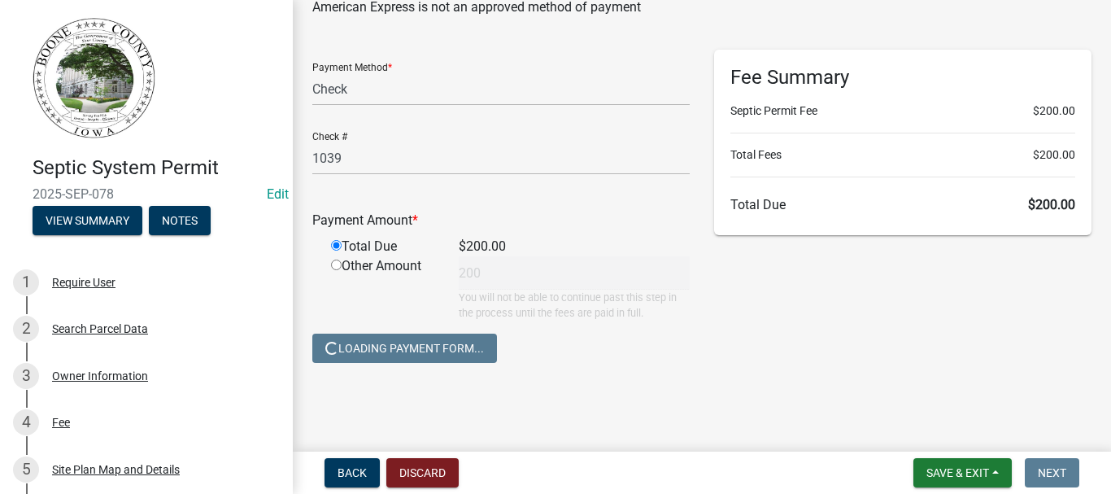
click at [792, 391] on div "Payment American Express is not an approved method of payment share Share Payme…" at bounding box center [702, 174] width 804 height 444
